Goal: Transaction & Acquisition: Obtain resource

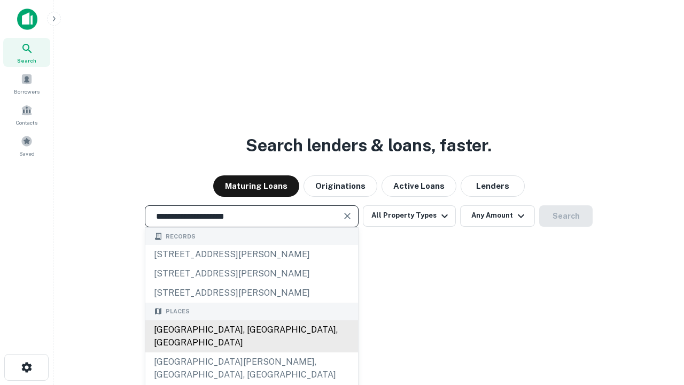
click at [251, 352] on div "Santa Monica, CA, USA" at bounding box center [251, 336] width 213 height 32
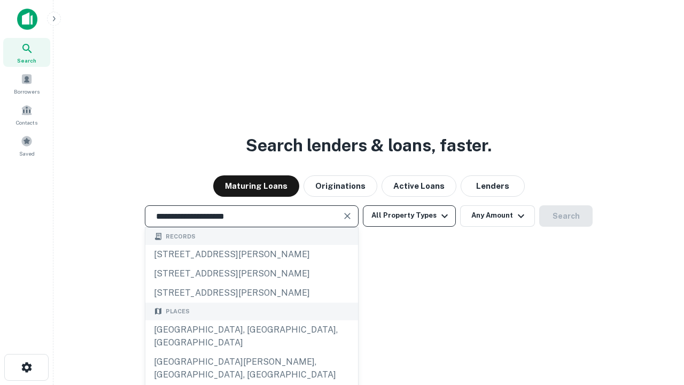
type input "**********"
click at [410, 215] on button "All Property Types" at bounding box center [409, 215] width 93 height 21
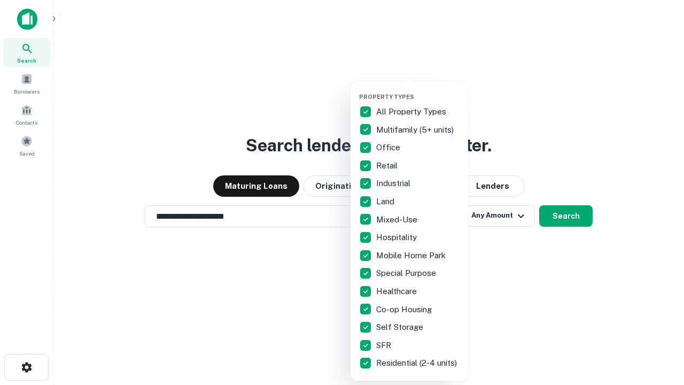
click at [418, 90] on button "button" at bounding box center [418, 90] width 118 height 1
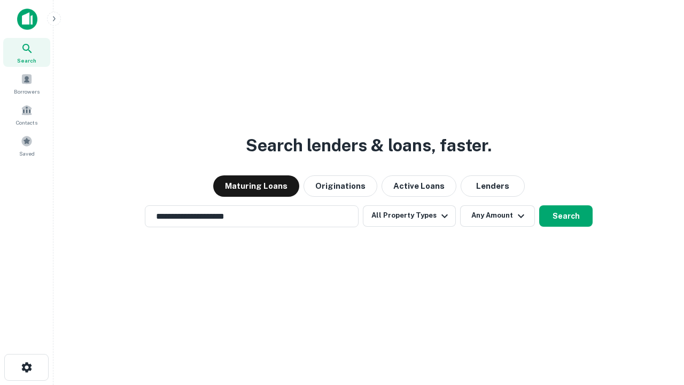
scroll to position [17, 0]
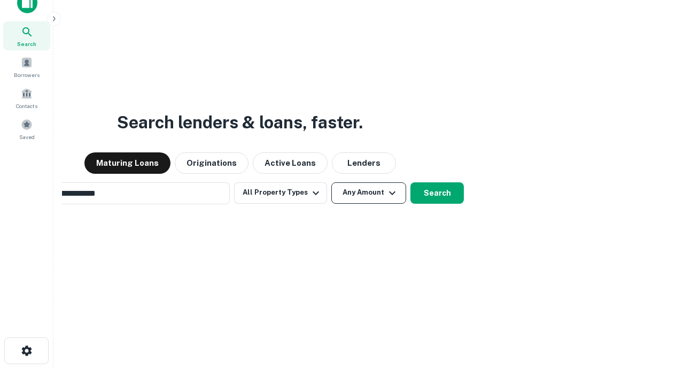
click at [332, 182] on button "Any Amount" at bounding box center [369, 192] width 75 height 21
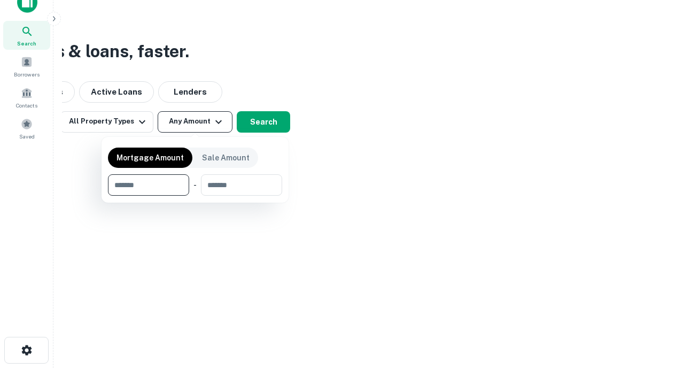
type input "*******"
click at [195, 196] on button "button" at bounding box center [195, 196] width 174 height 1
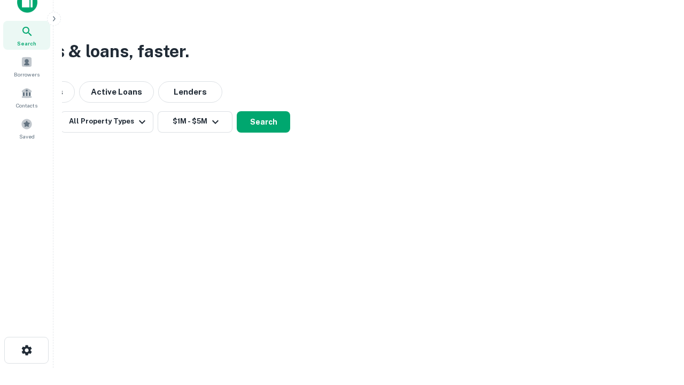
scroll to position [17, 0]
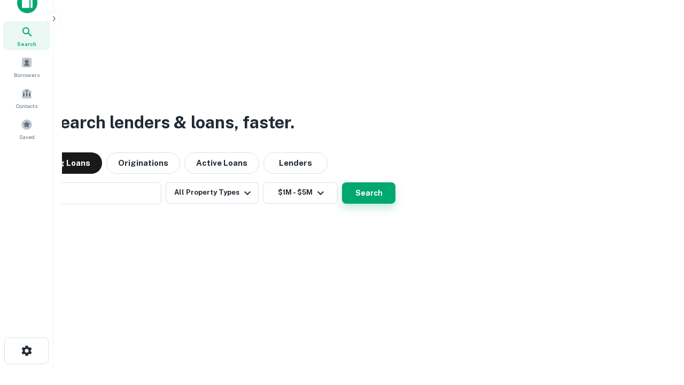
click at [342, 182] on button "Search" at bounding box center [368, 192] width 53 height 21
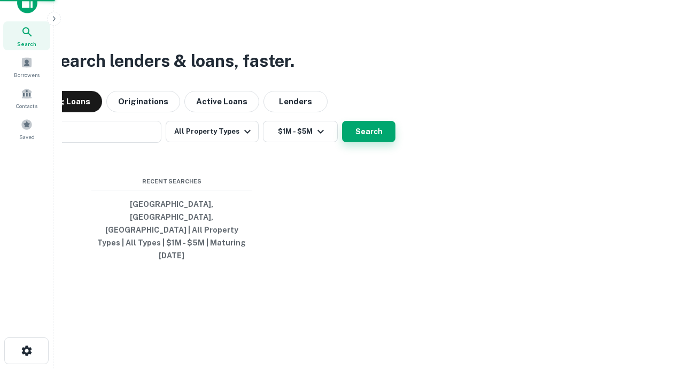
scroll to position [17, 0]
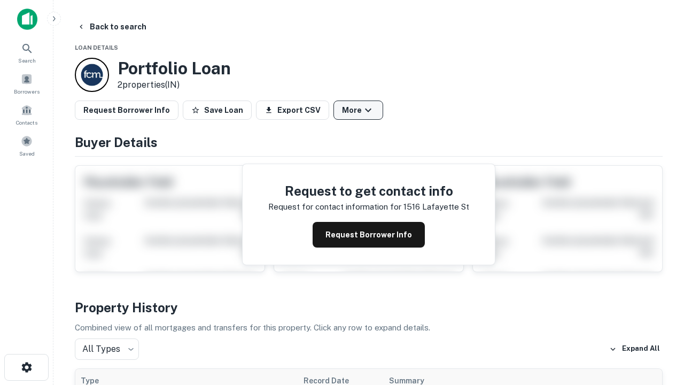
click at [358, 110] on button "More" at bounding box center [359, 110] width 50 height 19
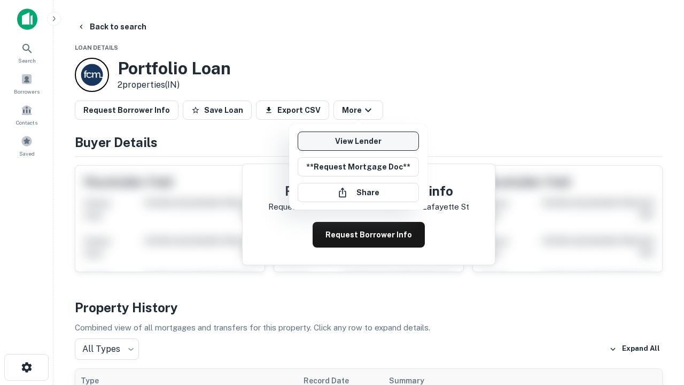
click at [358, 141] on link "View Lender" at bounding box center [358, 141] width 121 height 19
